Goal: Find specific page/section: Find specific page/section

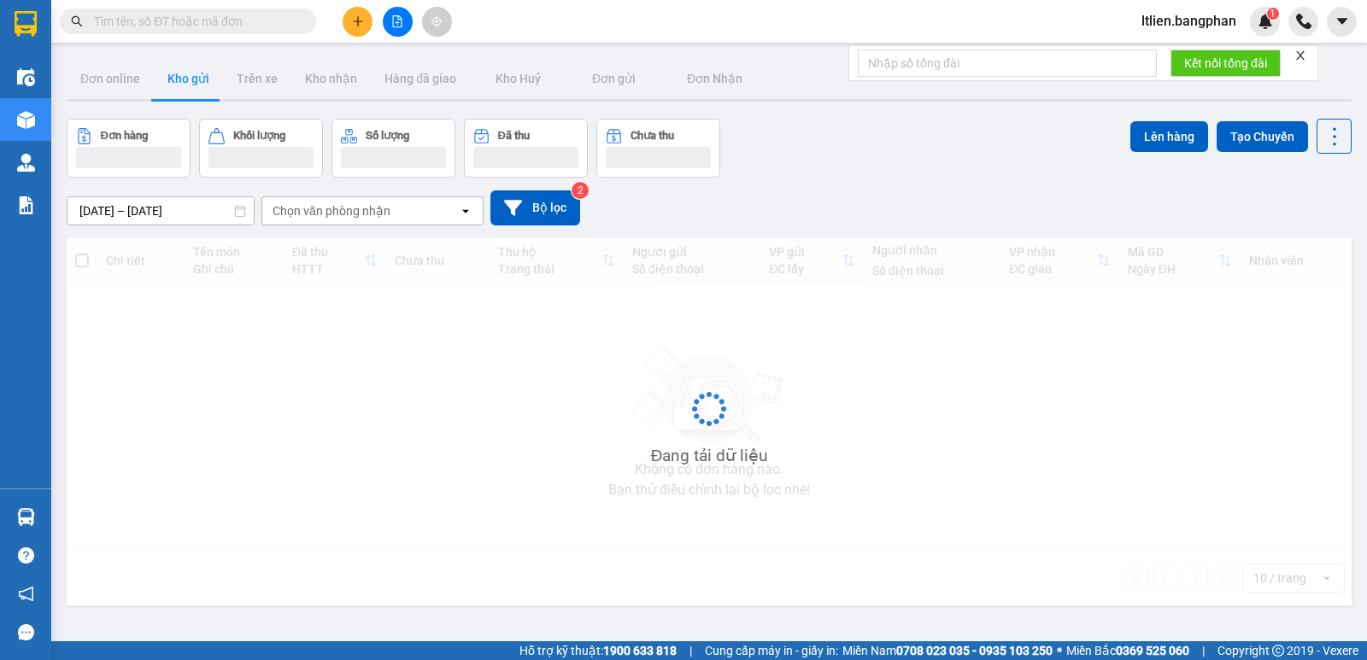
click at [1139, 25] on span "ltlien.bangphan" at bounding box center [1189, 20] width 122 height 21
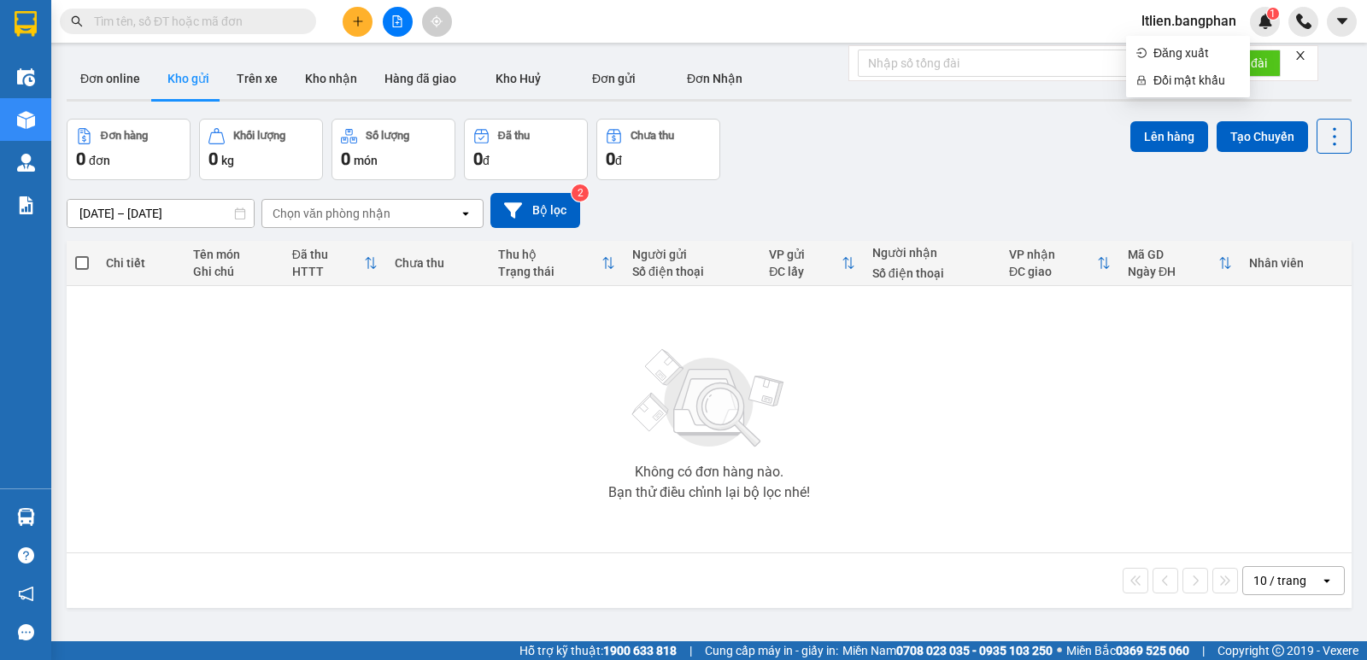
click at [1179, 21] on span "ltlien.bangphan" at bounding box center [1189, 20] width 122 height 21
